Goal: Information Seeking & Learning: Learn about a topic

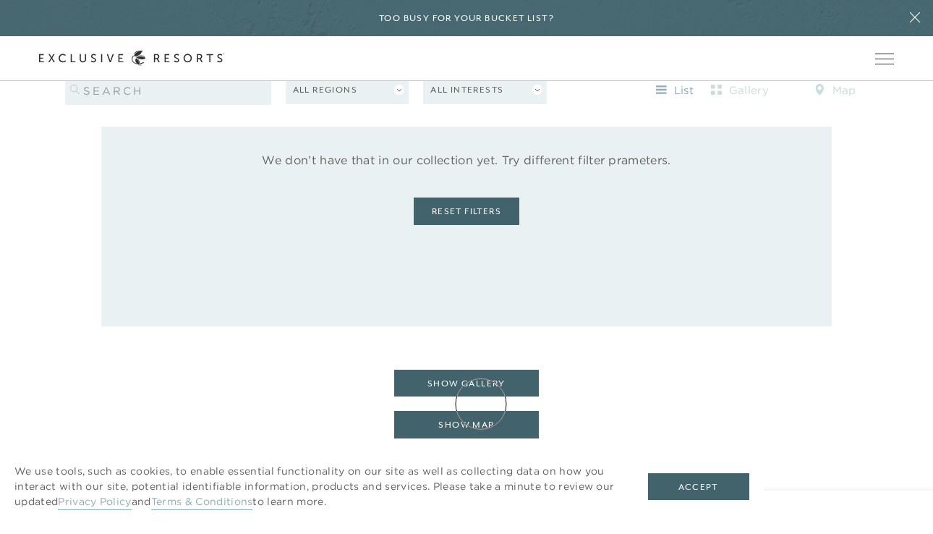
click at [481, 411] on button "show map" at bounding box center [466, 424] width 145 height 27
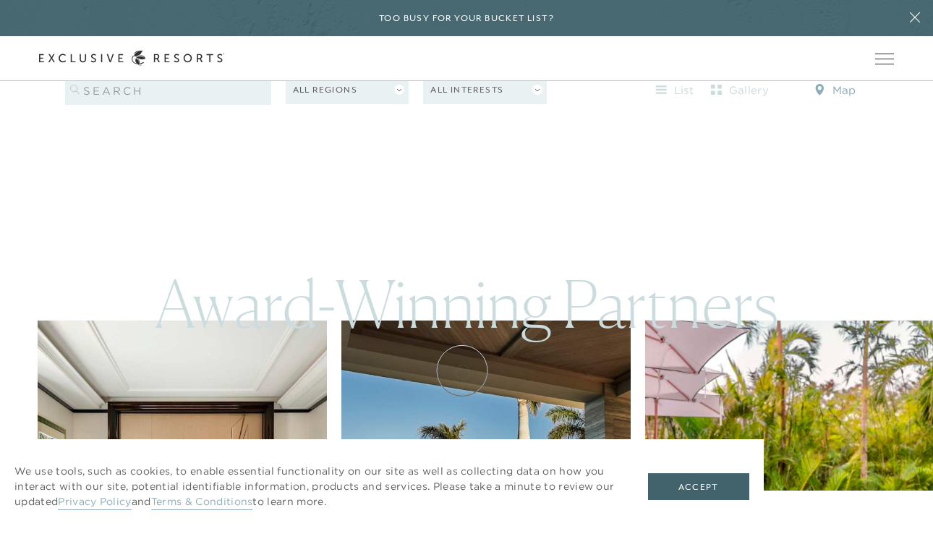
scroll to position [1195, 0]
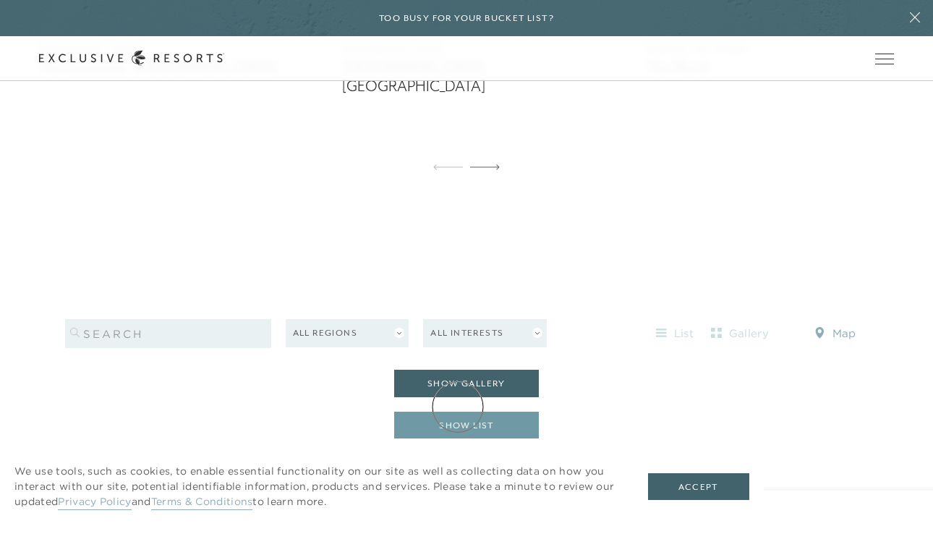
click at [458, 412] on button "show list" at bounding box center [466, 425] width 145 height 27
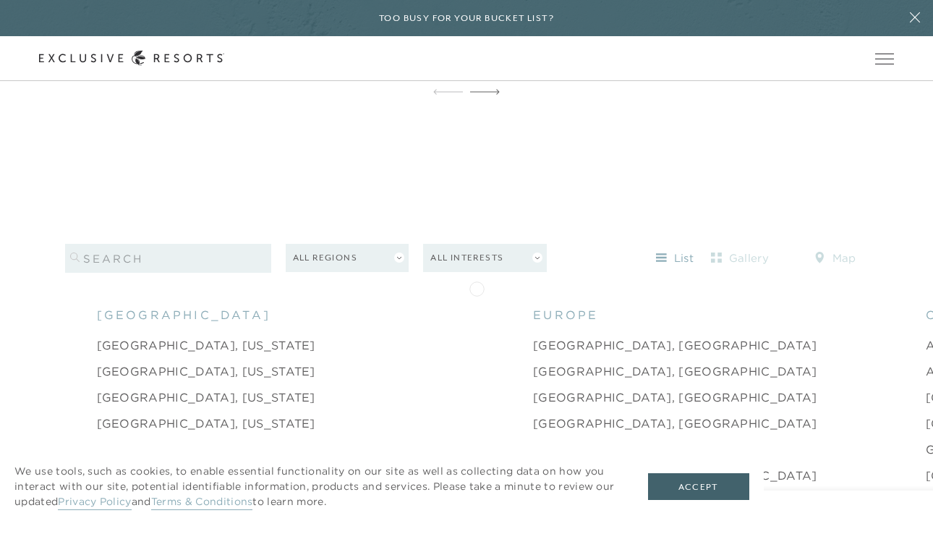
scroll to position [1287, 0]
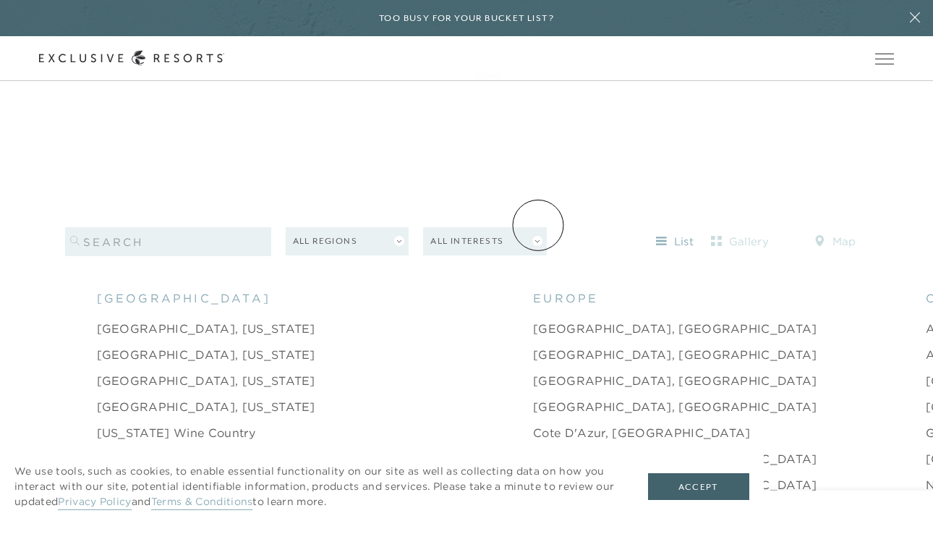
click at [538, 227] on button "All Interests" at bounding box center [485, 241] width 124 height 28
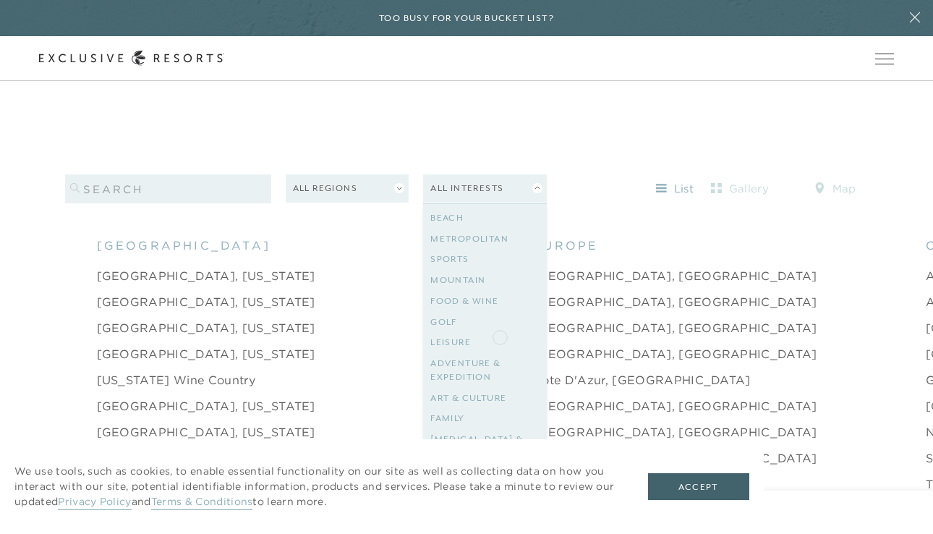
scroll to position [1335, 0]
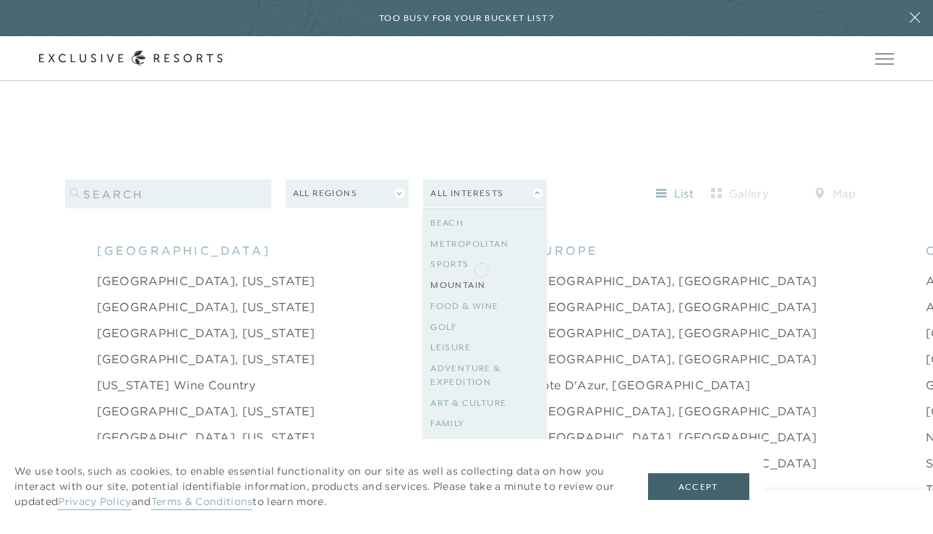
click at [481, 275] on link "Mountain" at bounding box center [484, 285] width 109 height 21
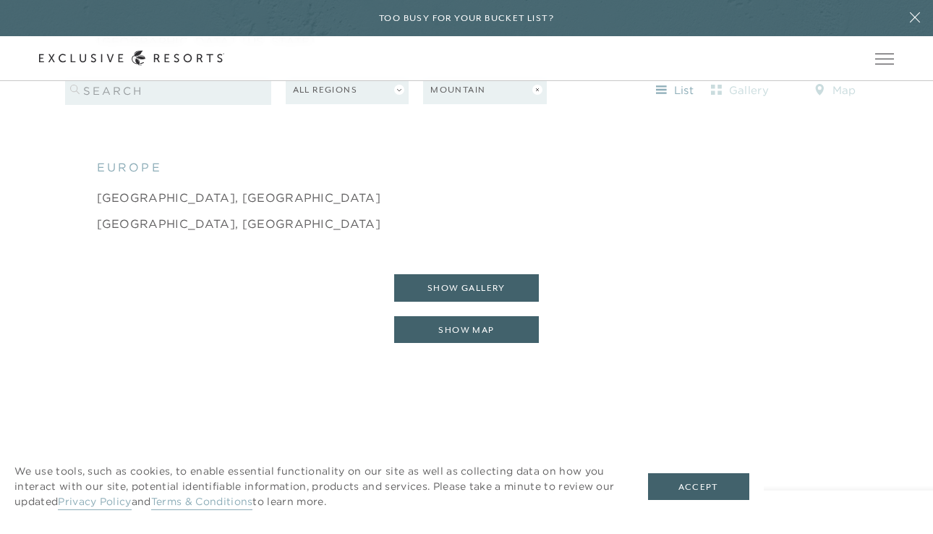
scroll to position [1741, 0]
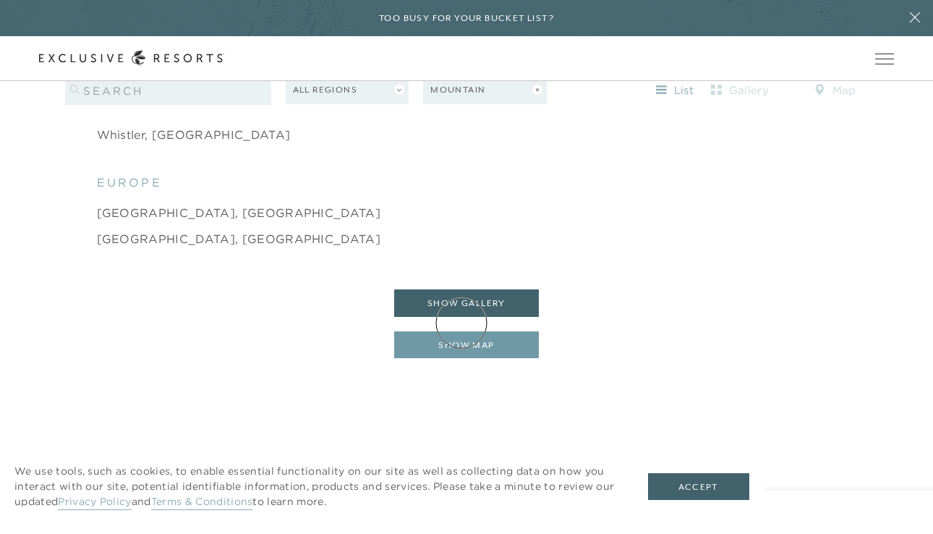
click at [462, 331] on button "show map" at bounding box center [466, 344] width 145 height 27
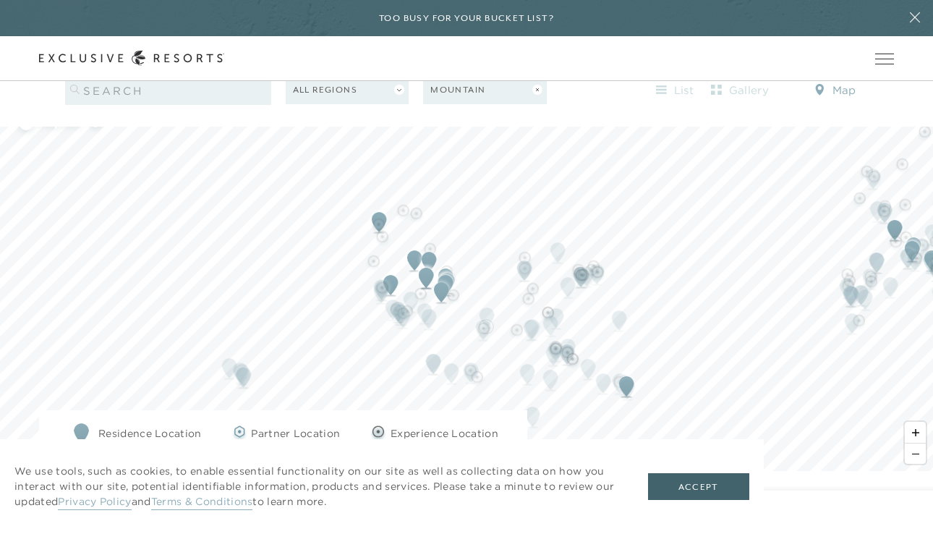
scroll to position [1446, 0]
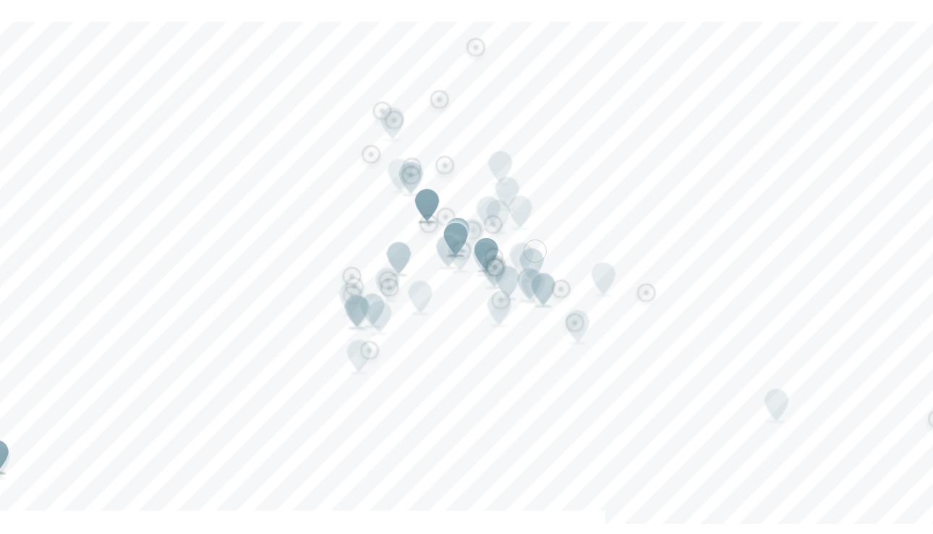
drag, startPoint x: 558, startPoint y: 261, endPoint x: 478, endPoint y: 265, distance: 80.4
click at [478, 277] on div "Map marker" at bounding box center [488, 293] width 27 height 32
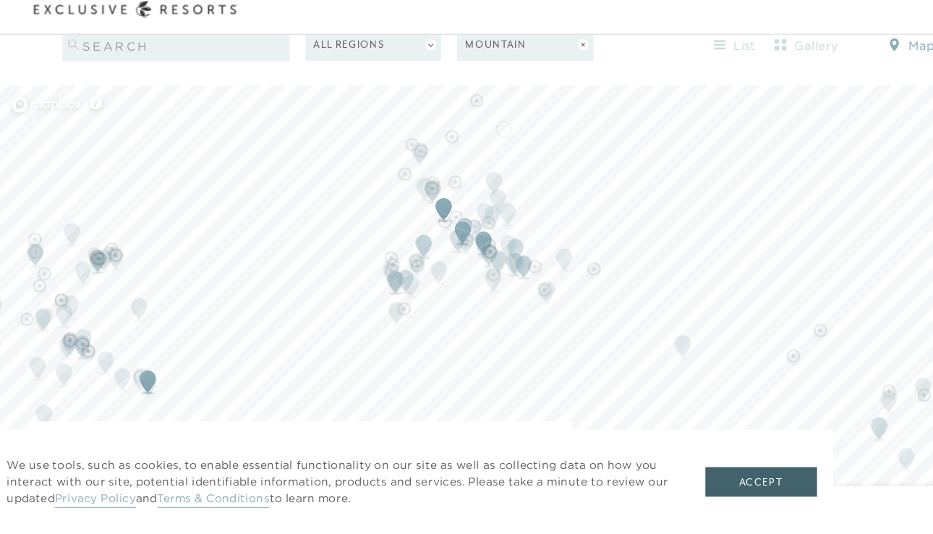
scroll to position [1445, 0]
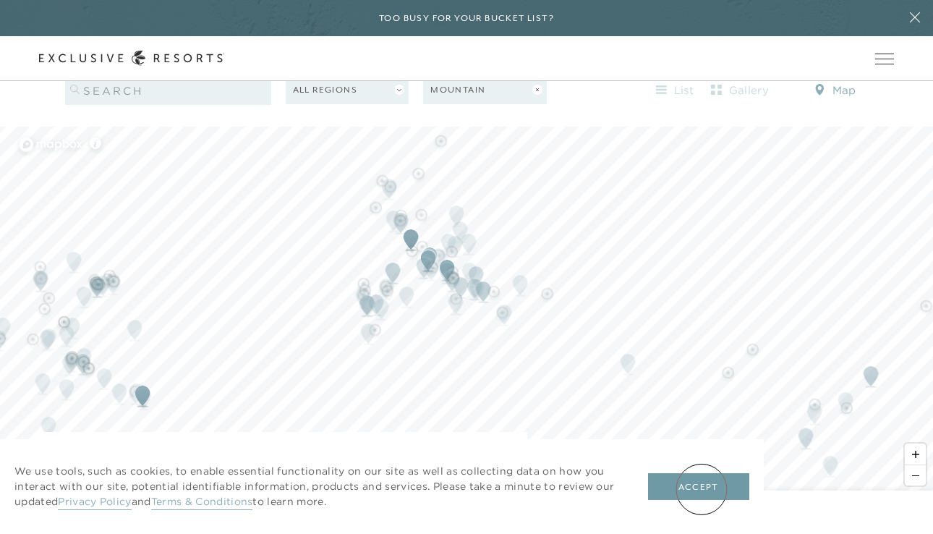
click at [702, 489] on button "Accept" at bounding box center [698, 486] width 101 height 27
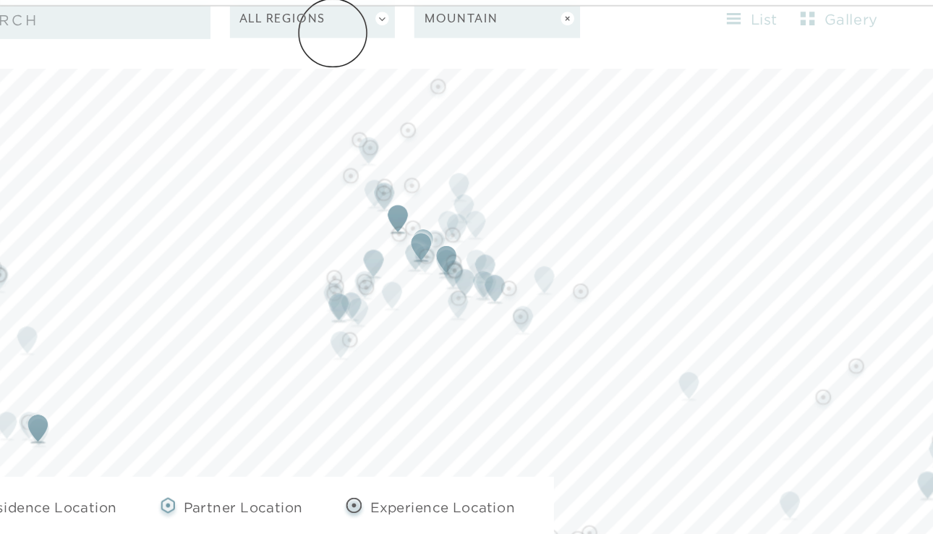
click at [0, 0] on link "The Collection" at bounding box center [0, 0] width 0 height 0
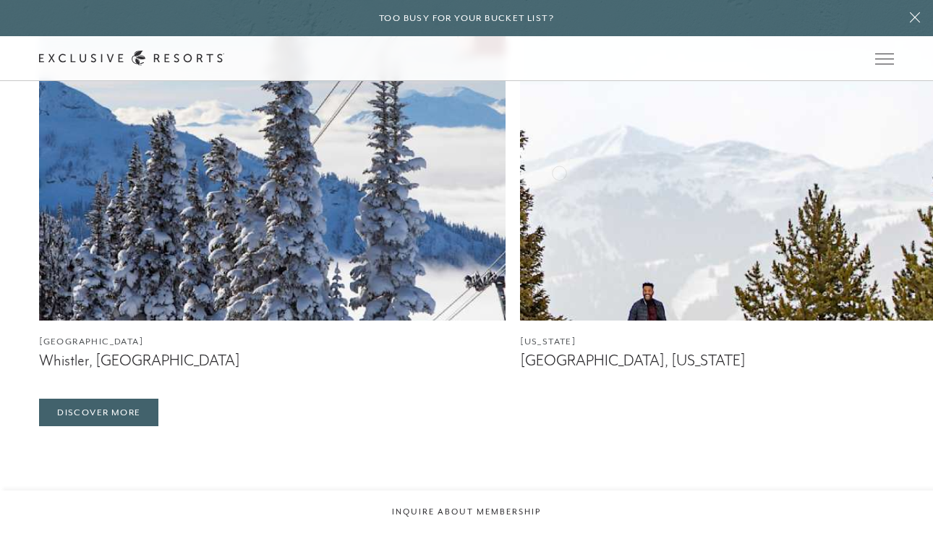
scroll to position [2902, 0]
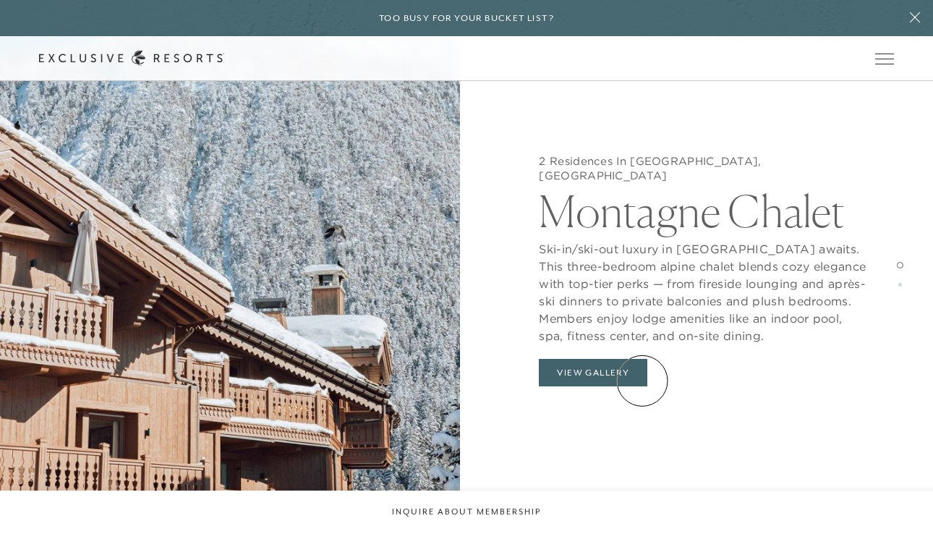
scroll to position [1282, 0]
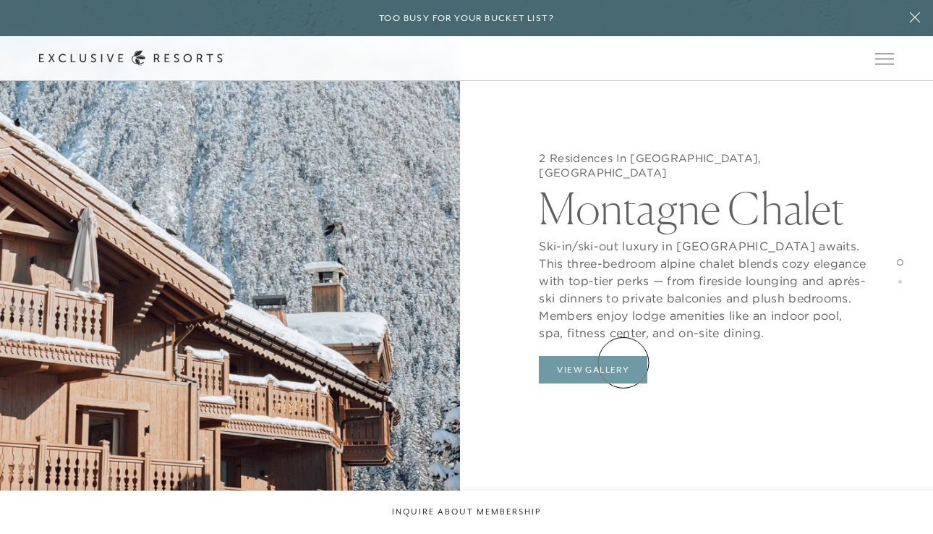
click at [624, 362] on button "View Gallery" at bounding box center [593, 369] width 109 height 27
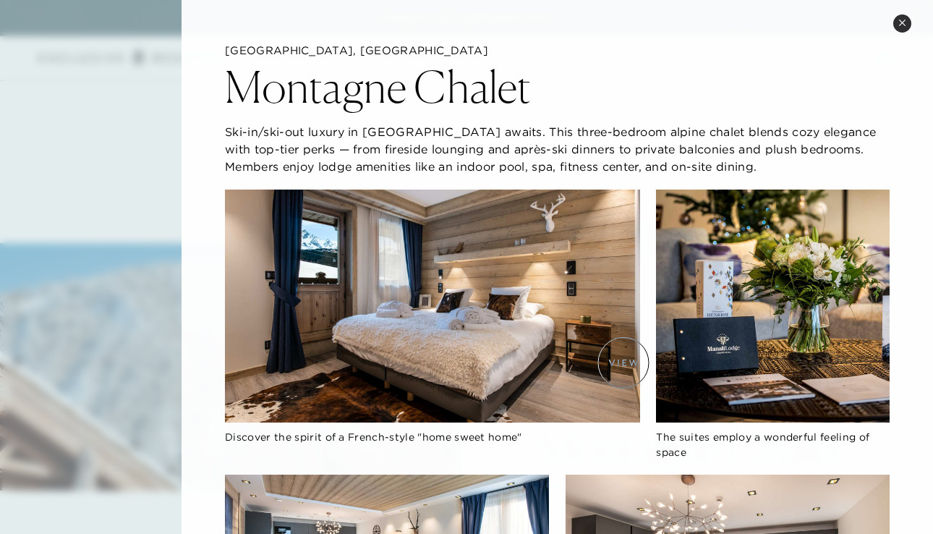
scroll to position [938, 0]
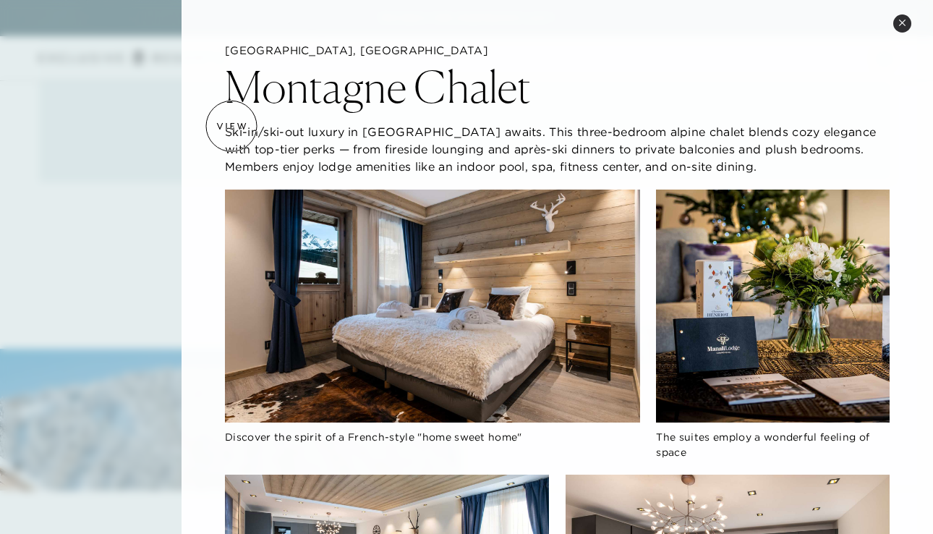
click at [236, 132] on p "Ski-in/ski-out luxury in [GEOGRAPHIC_DATA] awaits. This three-bedroom alpine ch…" at bounding box center [557, 149] width 665 height 52
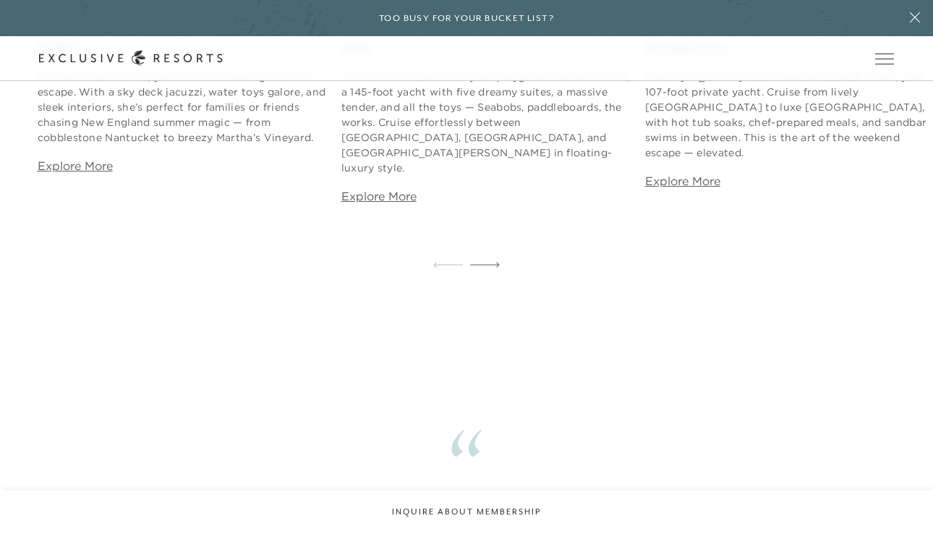
scroll to position [7763, 0]
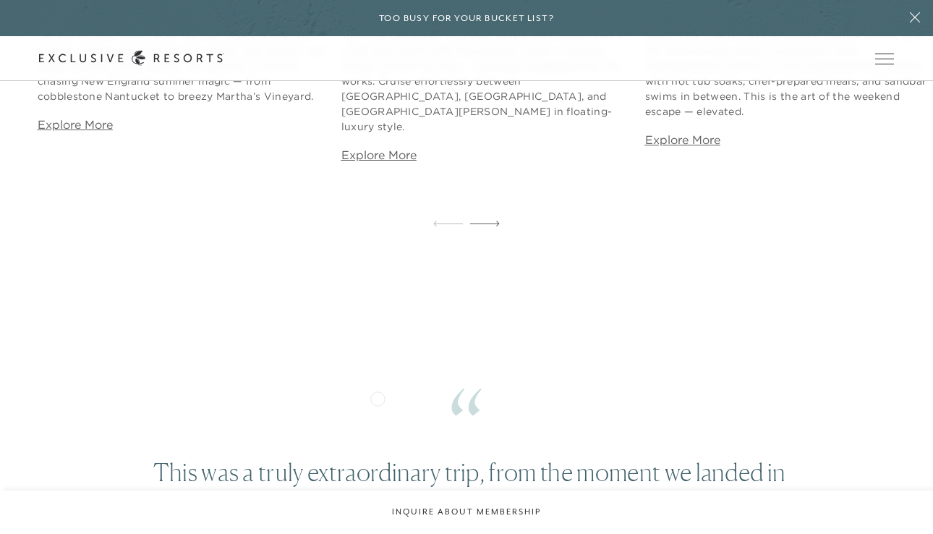
click at [378, 162] on link "Explore More" at bounding box center [378, 155] width 75 height 14
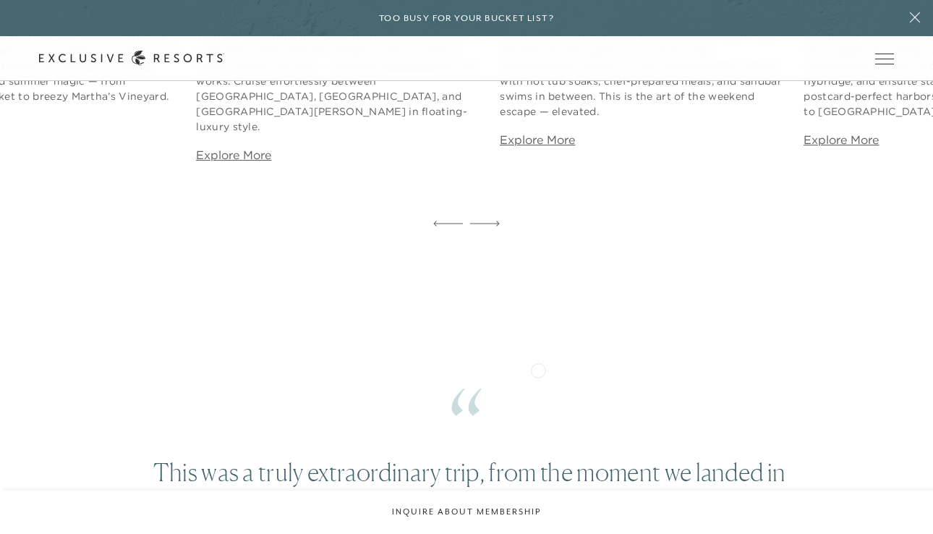
click at [409, 135] on figcaption "Turn the Caribbean into your playground aboard All In, a 145-foot yacht with fi…" at bounding box center [340, 81] width 289 height 106
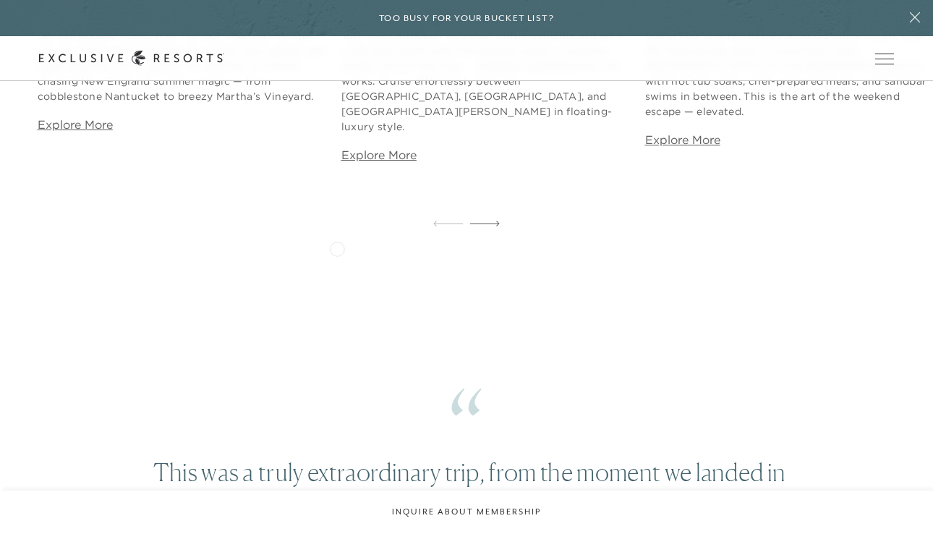
click at [372, 162] on link "Explore More" at bounding box center [378, 155] width 75 height 14
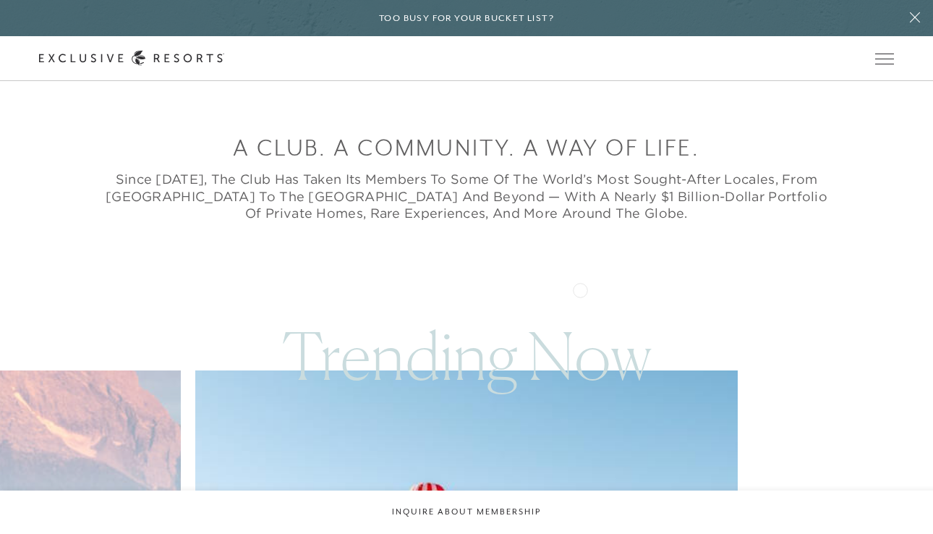
scroll to position [0, 0]
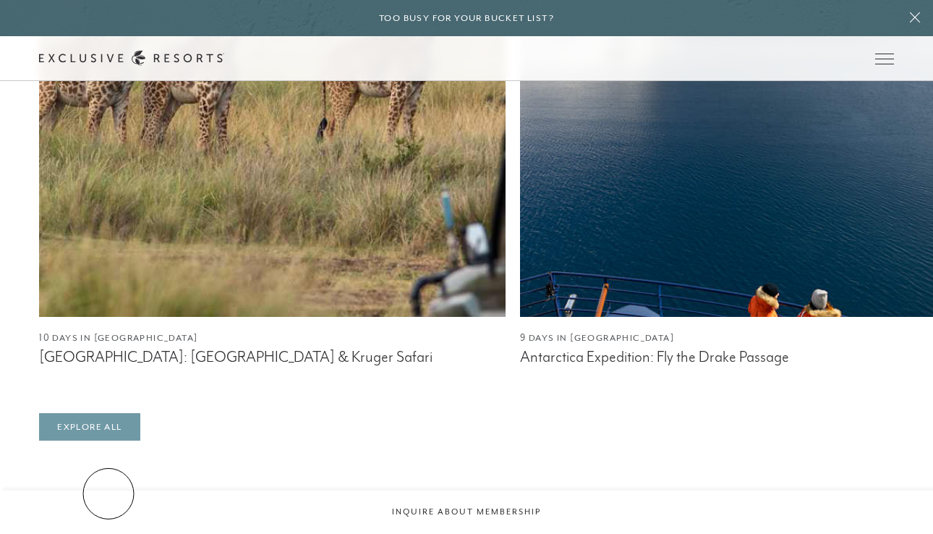
click at [109, 441] on link "Explore All" at bounding box center [89, 426] width 101 height 27
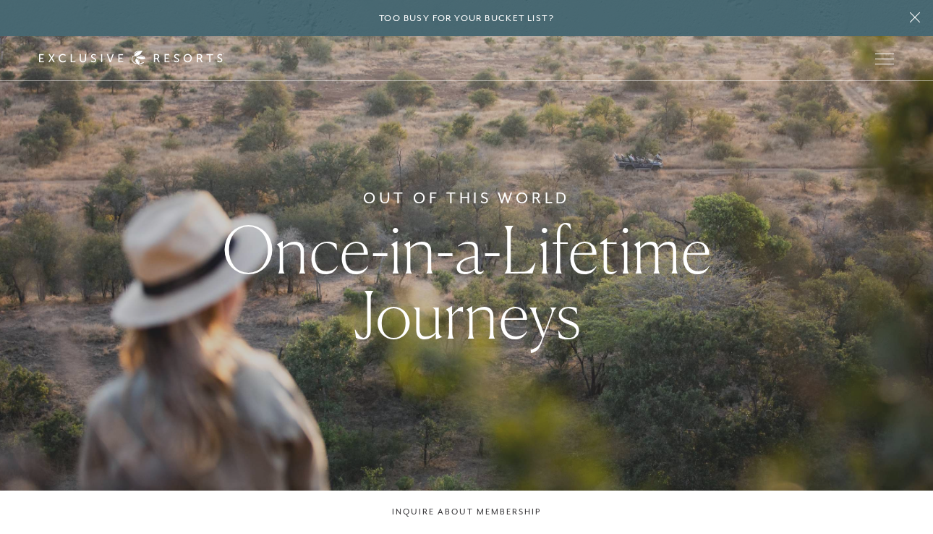
click at [904, 219] on div "Out of this World Once-in-a-Lifetime Journeys" at bounding box center [466, 267] width 933 height 534
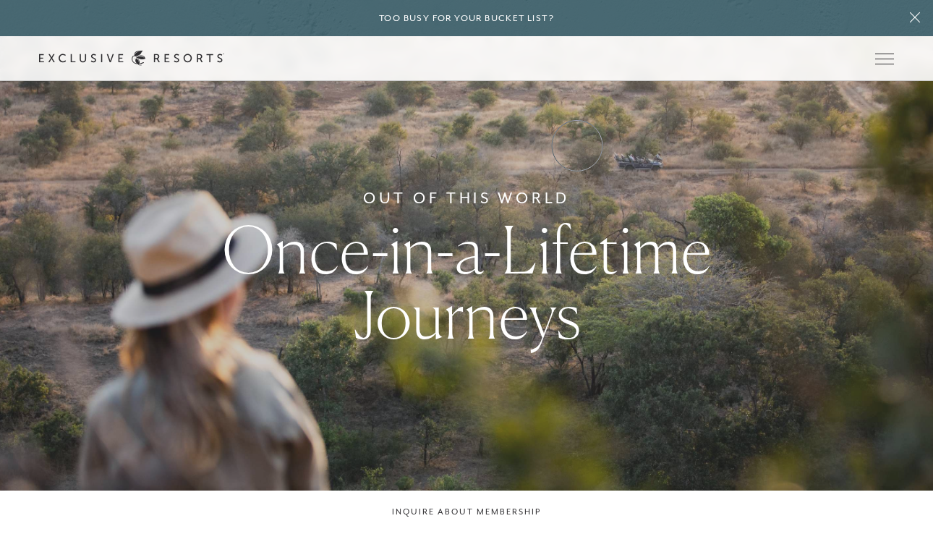
click at [0, 0] on link "VIP Benefits" at bounding box center [0, 0] width 0 height 0
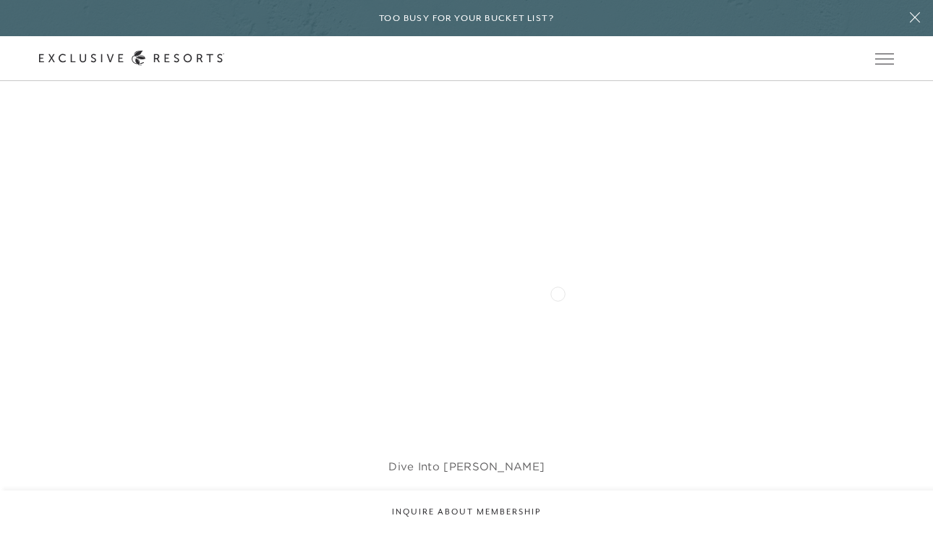
scroll to position [3996, 0]
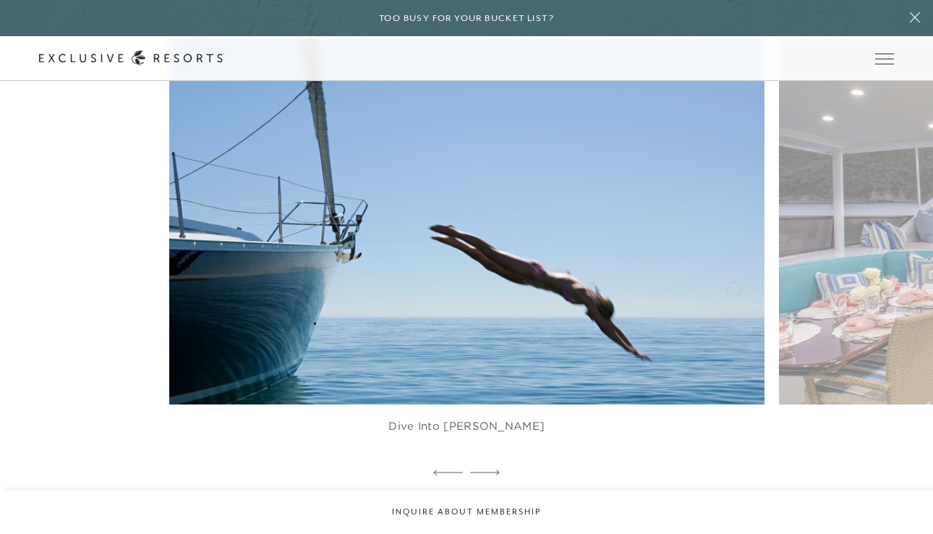
click at [734, 287] on figure "Dive into [PERSON_NAME]" at bounding box center [466, 250] width 595 height 424
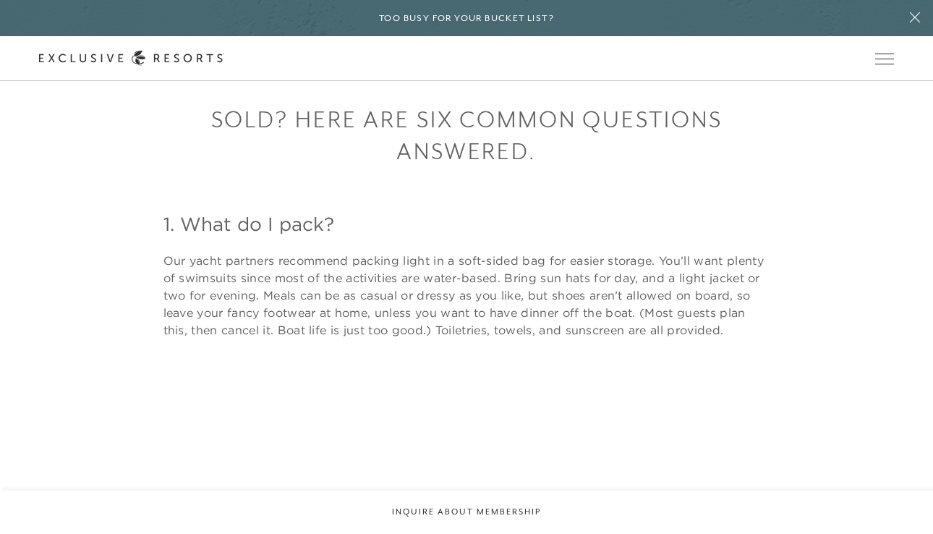
scroll to position [2774, 0]
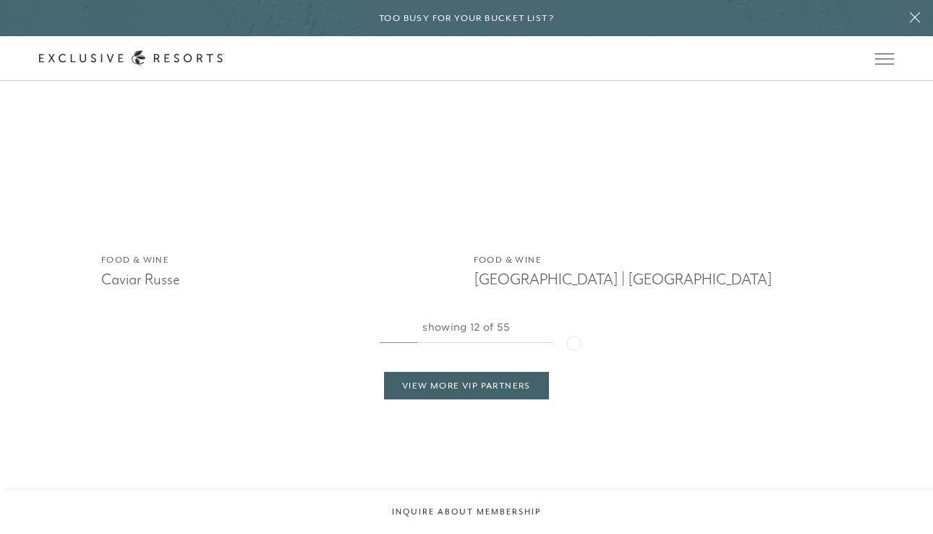
scroll to position [2659, 0]
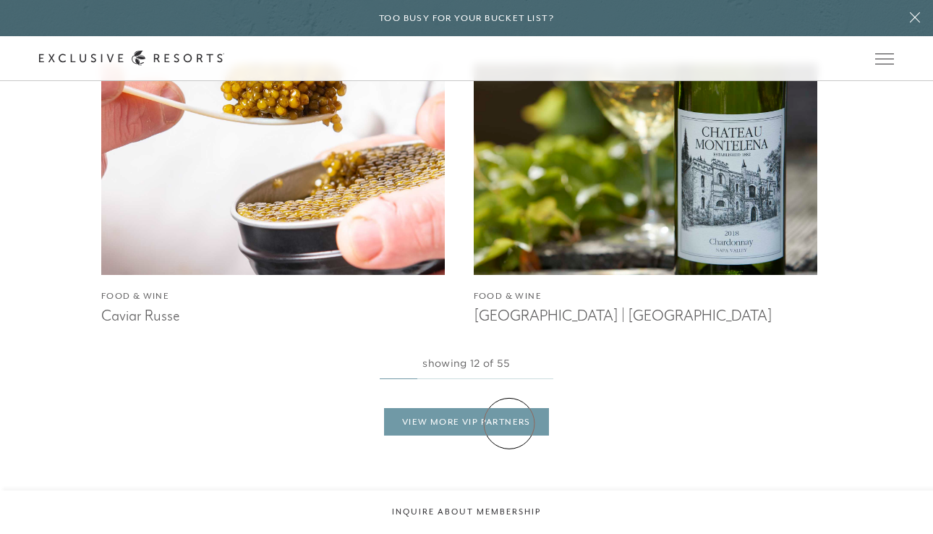
click at [509, 423] on link "View More VIP Partners" at bounding box center [466, 421] width 165 height 27
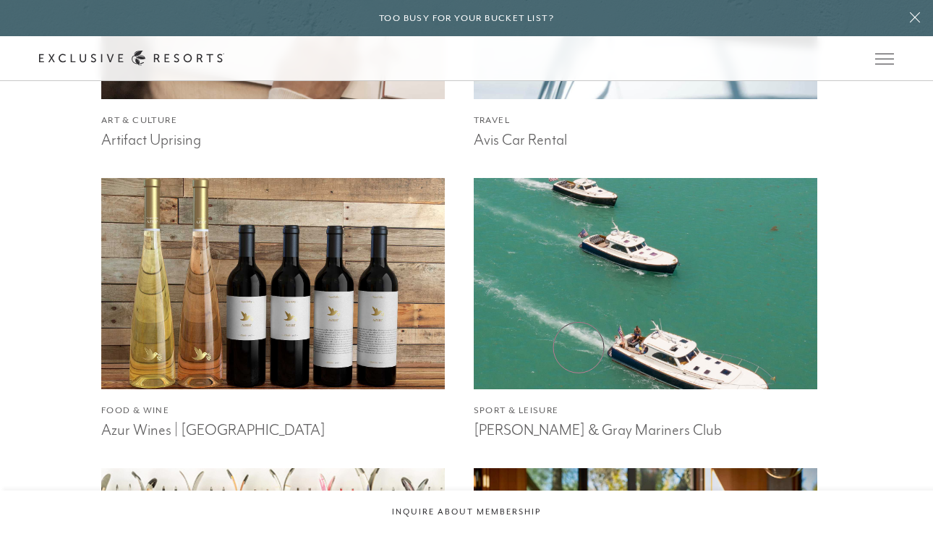
scroll to position [1951, 0]
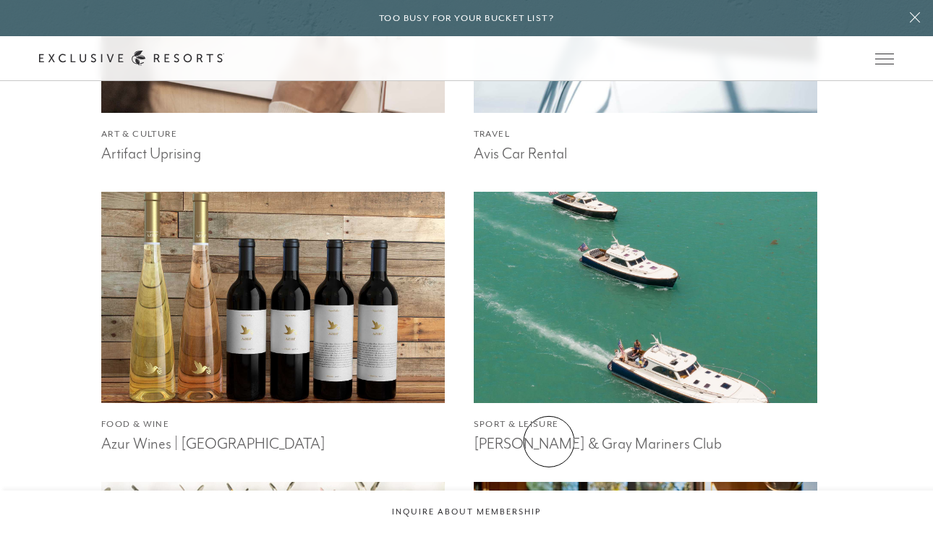
click at [549, 441] on h3 "Barton & Gray Mariners Club" at bounding box center [646, 442] width 344 height 22
click at [628, 443] on h3 "Barton & Gray Mariners Club" at bounding box center [646, 442] width 344 height 22
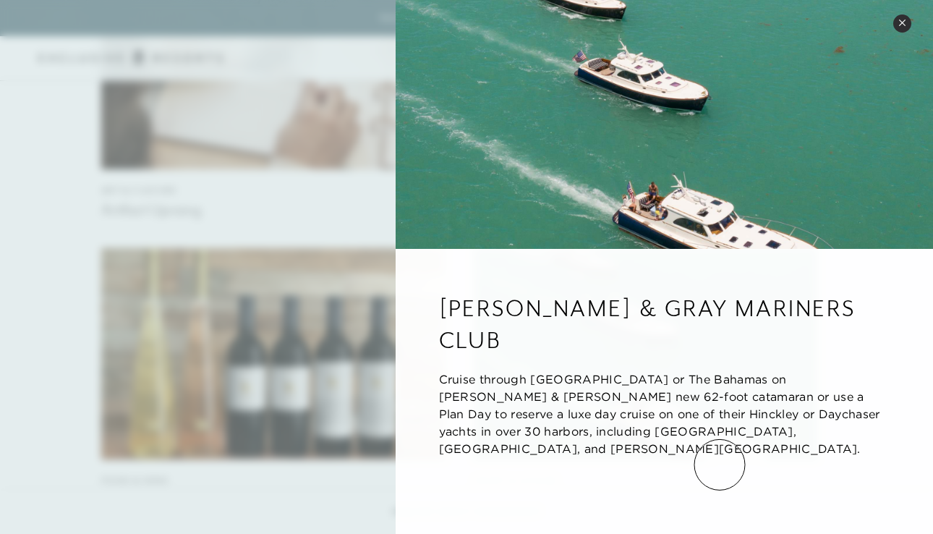
scroll to position [1861, 0]
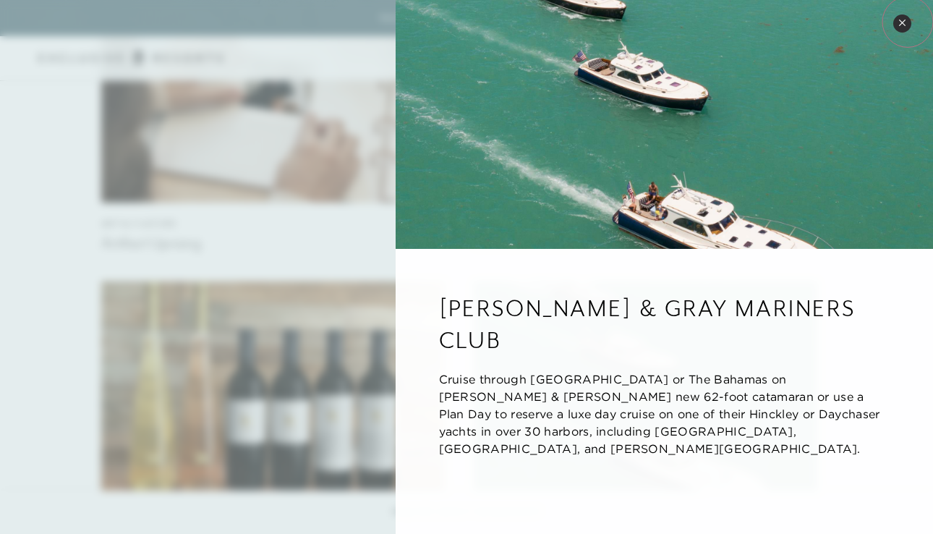
click at [907, 22] on button "Close quickview" at bounding box center [902, 23] width 18 height 18
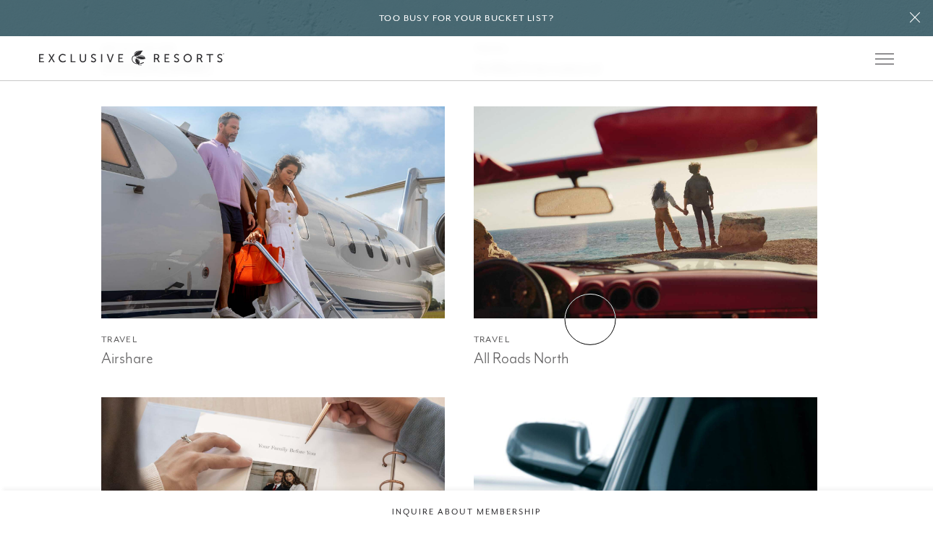
scroll to position [1317, 0]
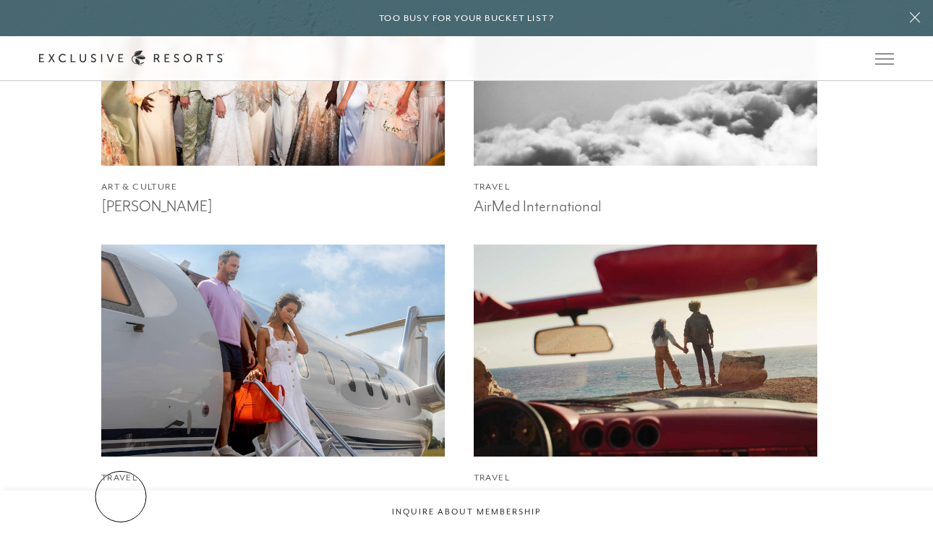
click at [121, 496] on h3 "Airshare" at bounding box center [273, 495] width 344 height 22
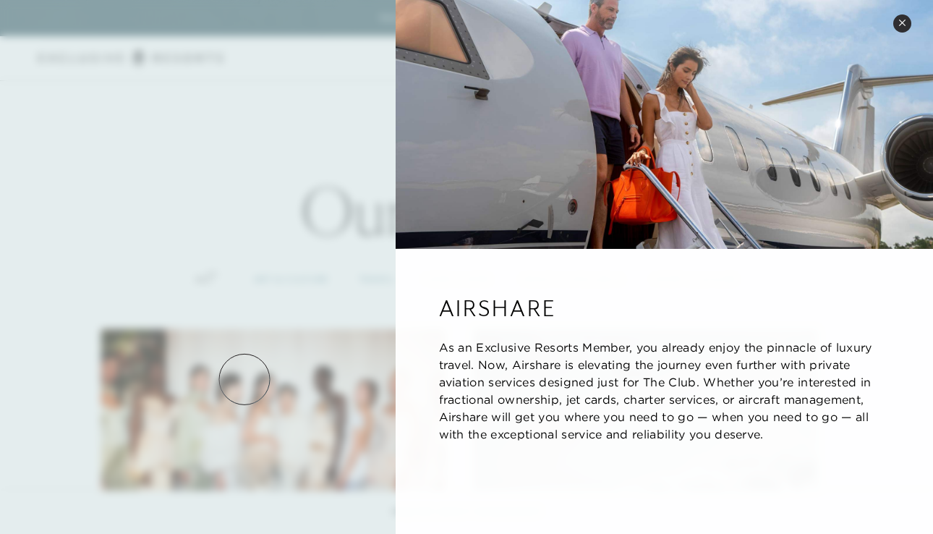
scroll to position [919, 0]
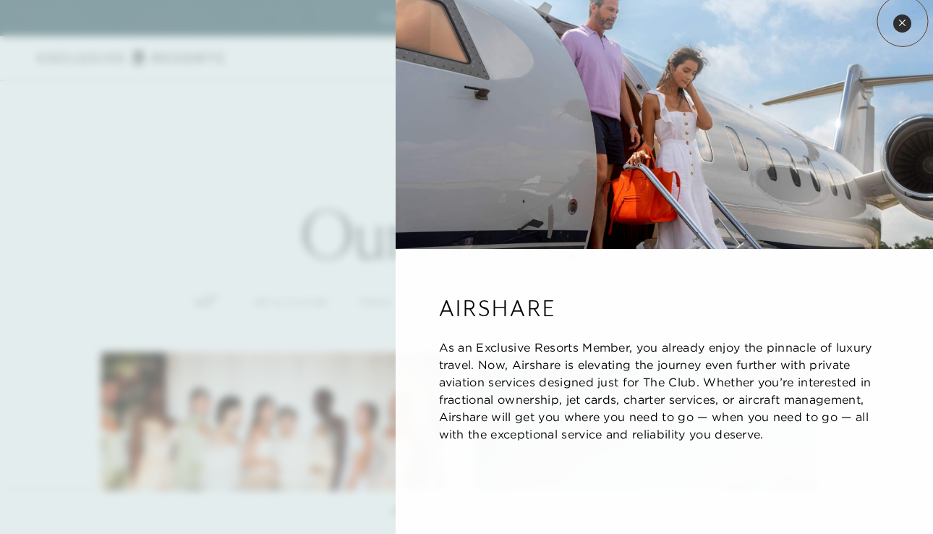
click at [903, 21] on icon at bounding box center [903, 23] width 8 height 8
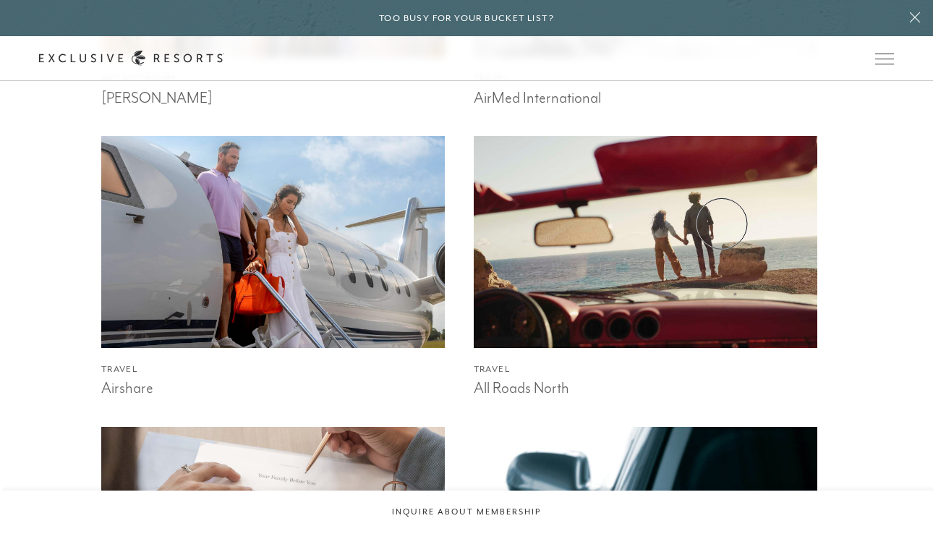
scroll to position [1411, 0]
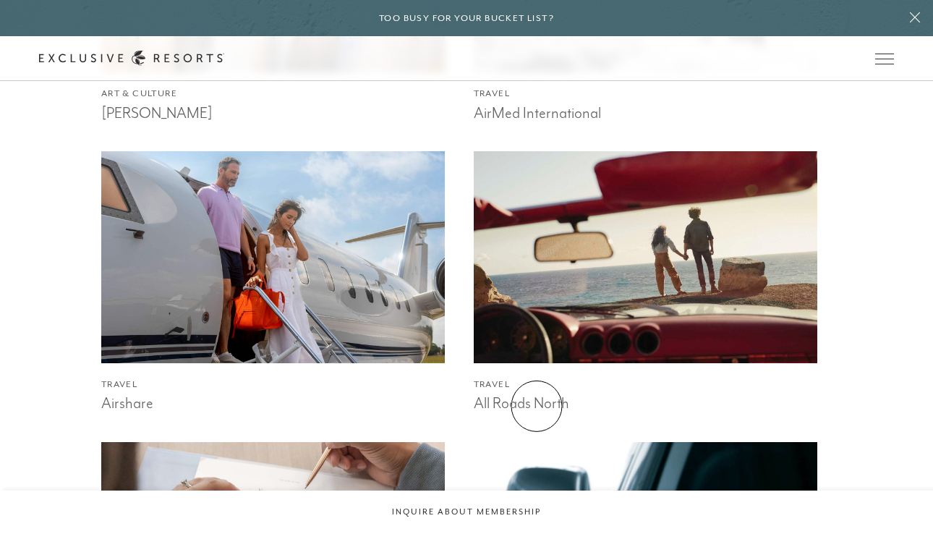
click at [537, 406] on h3 "All Roads North" at bounding box center [646, 402] width 344 height 22
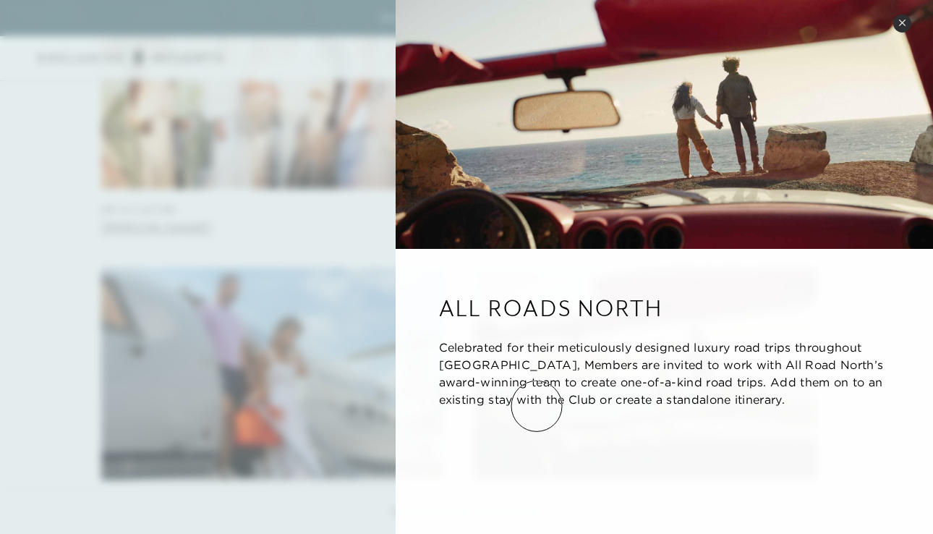
scroll to position [1293, 0]
click at [900, 24] on icon at bounding box center [903, 23] width 8 height 8
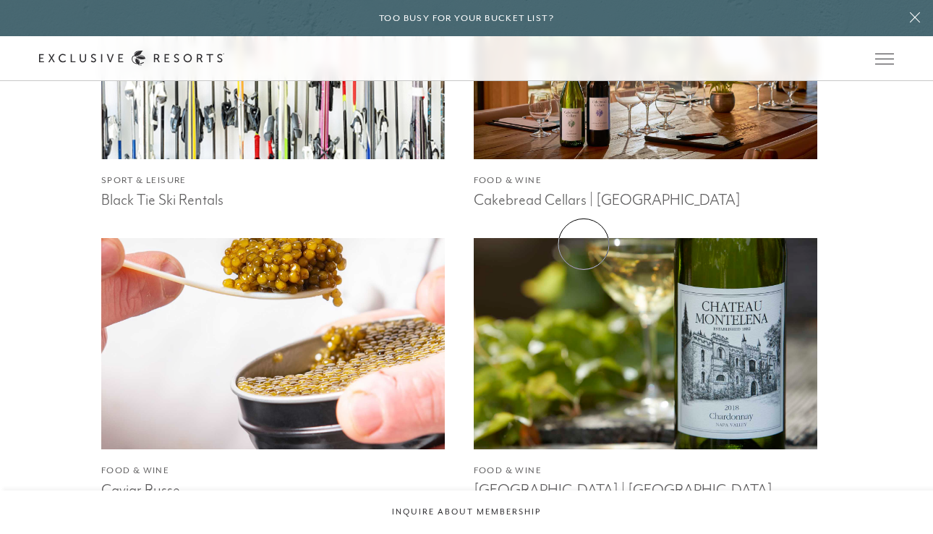
scroll to position [2427, 0]
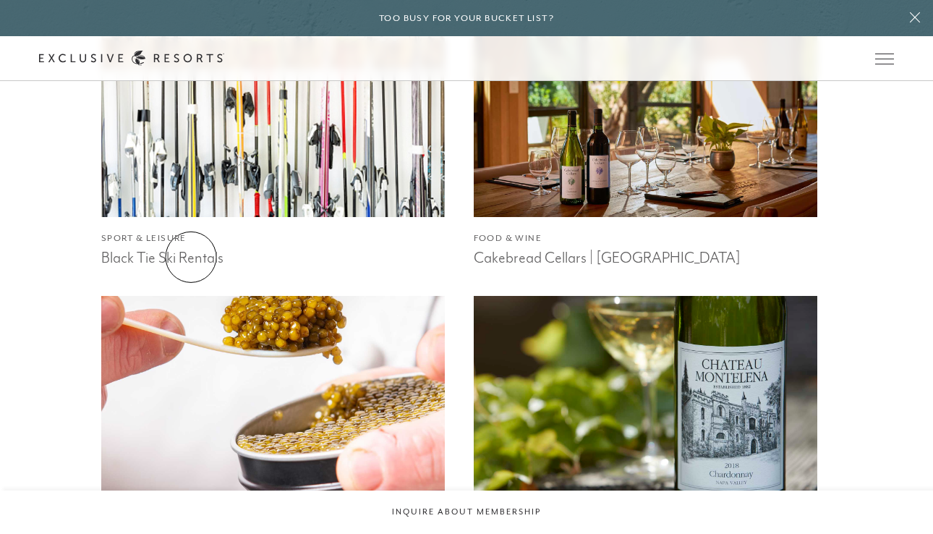
click at [191, 257] on h3 "Black Tie Ski Rentals" at bounding box center [273, 256] width 344 height 22
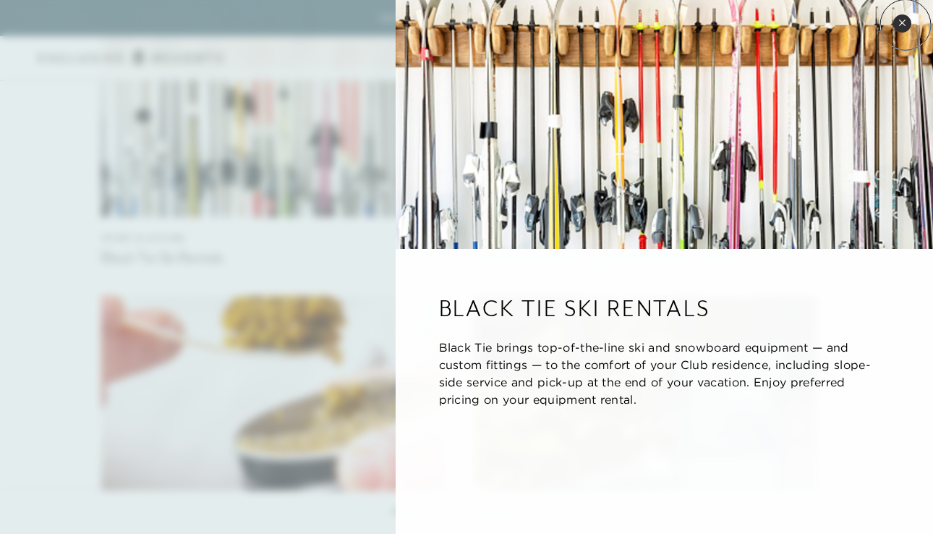
click at [906, 25] on icon at bounding box center [903, 23] width 8 height 8
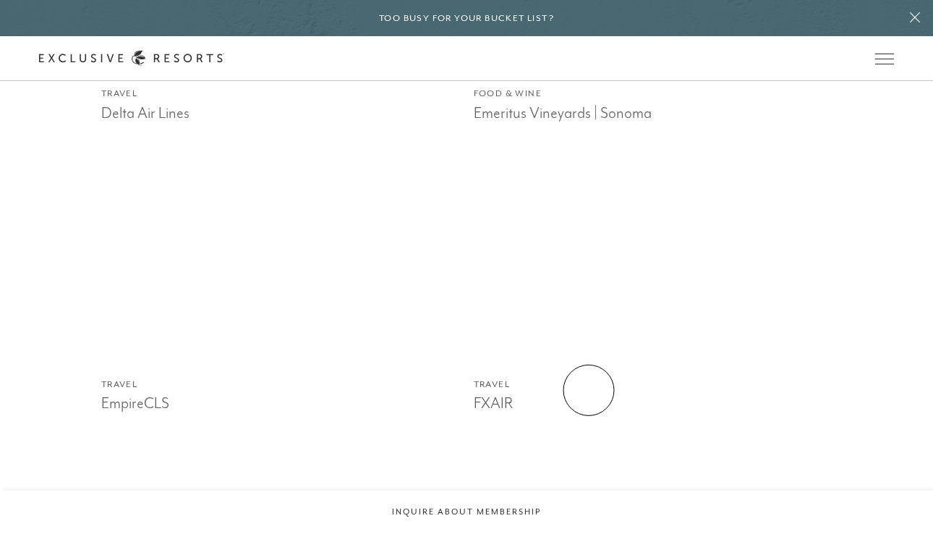
scroll to position [3735, 0]
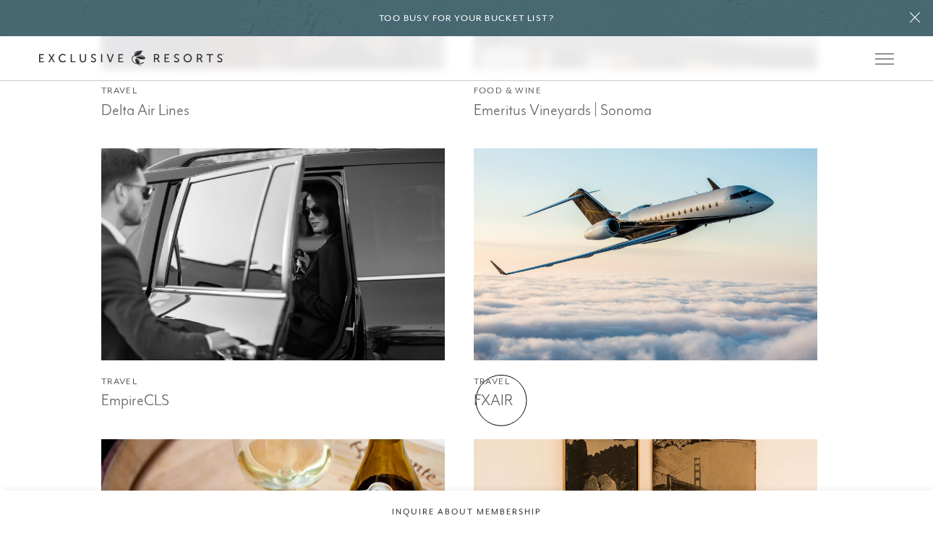
click at [501, 400] on h3 "FXAIR" at bounding box center [646, 399] width 344 height 22
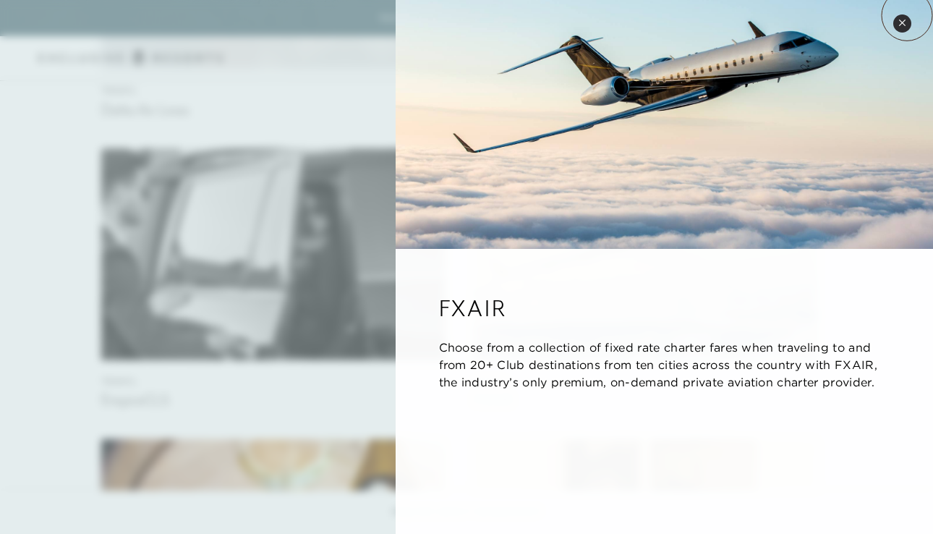
click at [907, 15] on button "Close quickview" at bounding box center [902, 23] width 18 height 18
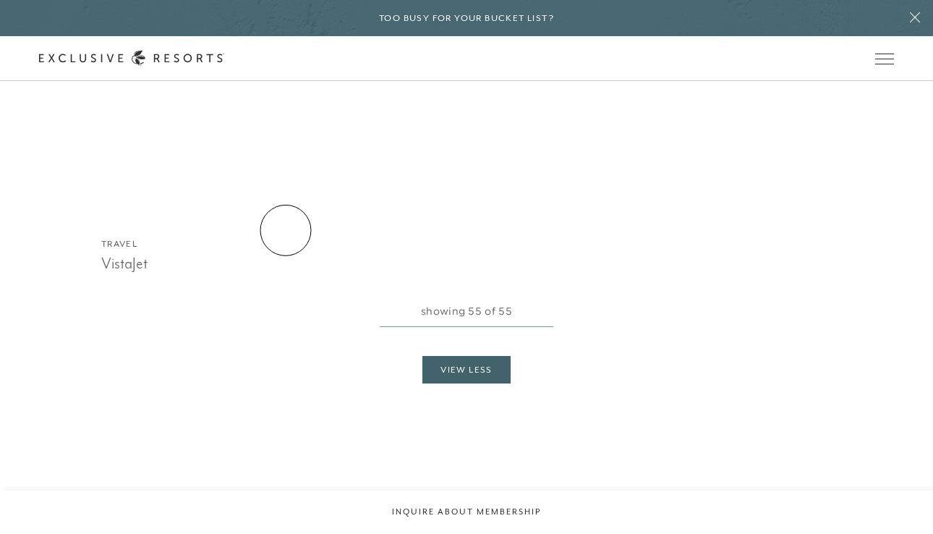
scroll to position [8970, 0]
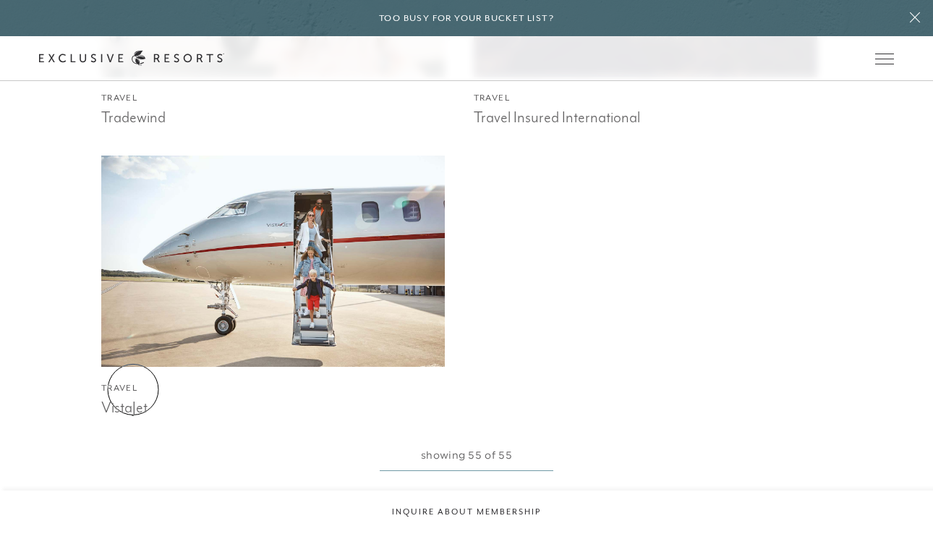
click at [133, 395] on h3 "VistaJet" at bounding box center [273, 406] width 344 height 22
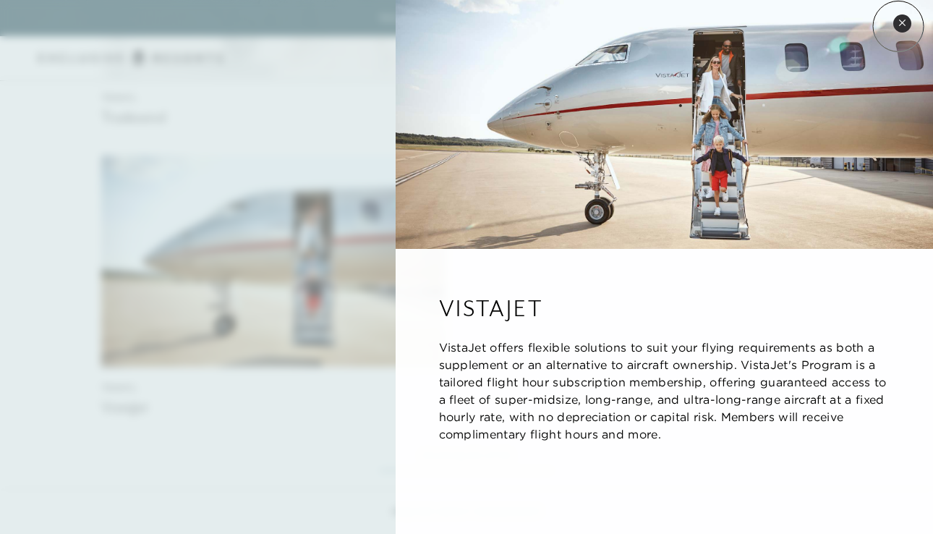
click at [899, 26] on icon at bounding box center [903, 23] width 8 height 8
